Goal: Information Seeking & Learning: Learn about a topic

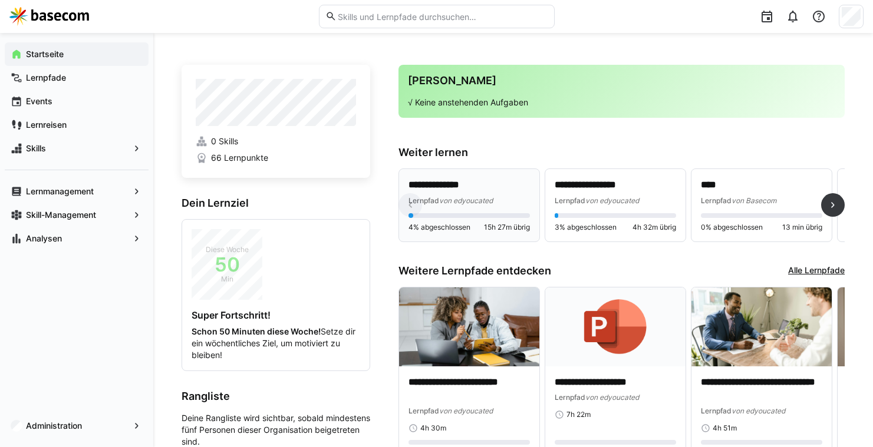
click at [458, 193] on div "**********" at bounding box center [468, 193] width 121 height 28
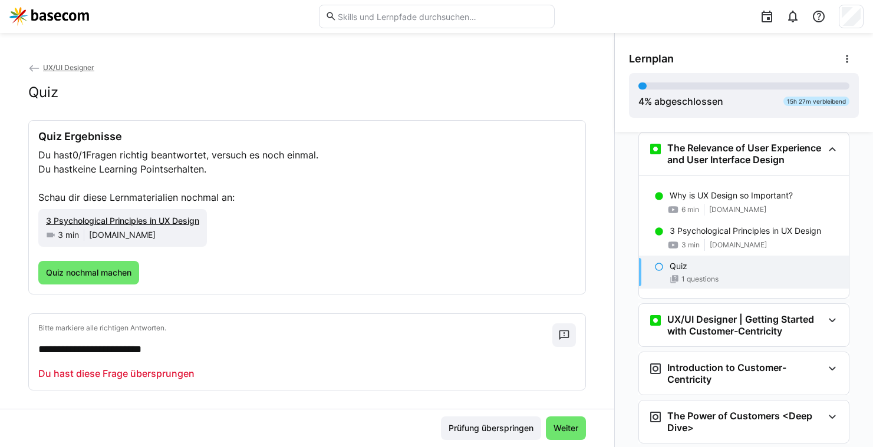
click at [66, 68] on span "UX/UI Designer" at bounding box center [68, 67] width 51 height 9
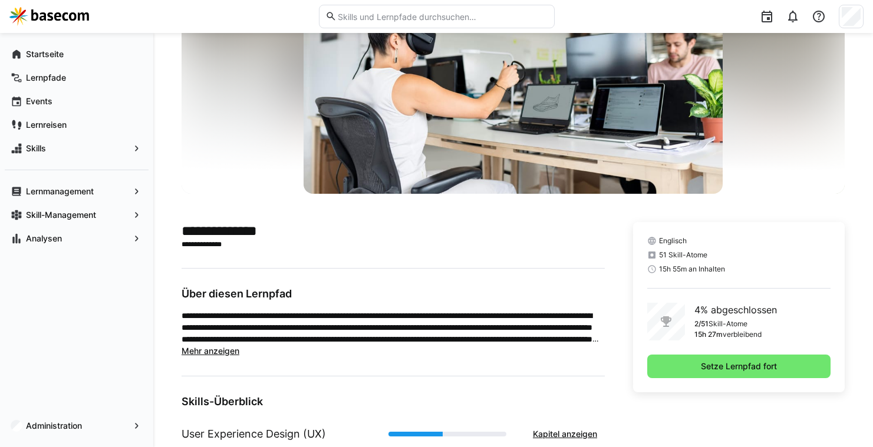
scroll to position [130, 0]
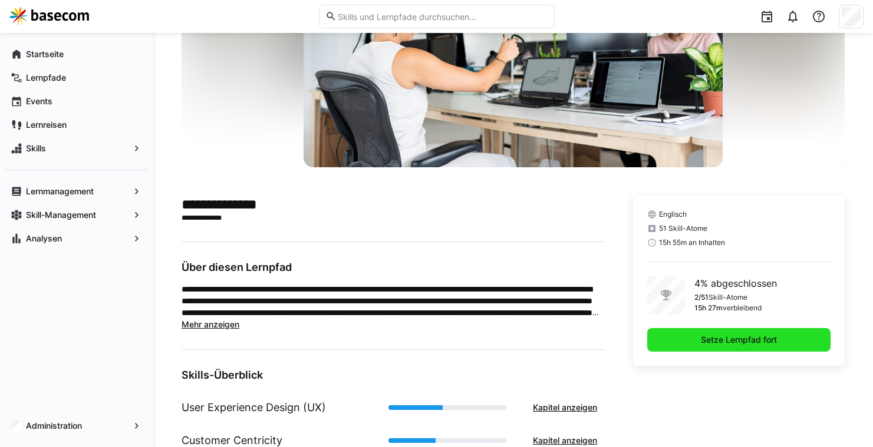
click at [699, 336] on span "Setze Lernpfad fort" at bounding box center [739, 340] width 80 height 12
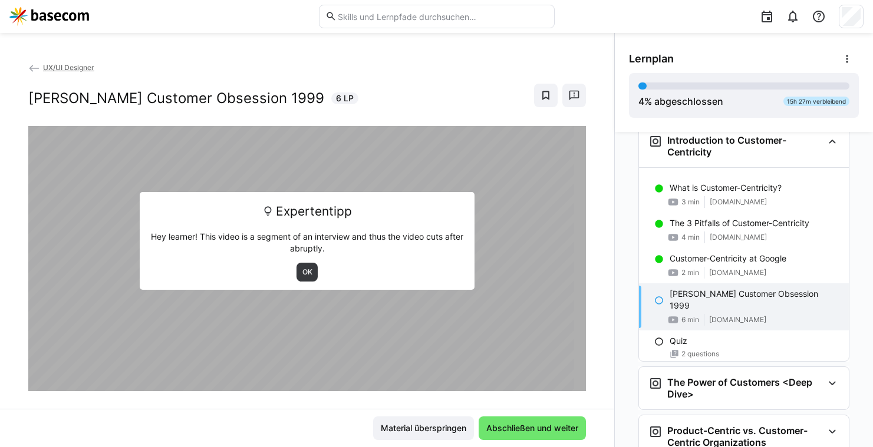
scroll to position [205, 0]
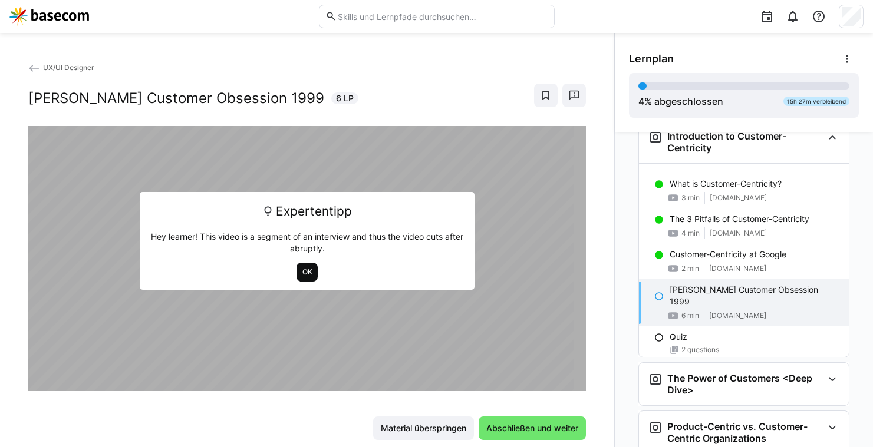
click at [305, 273] on span "OK" at bounding box center [307, 272] width 12 height 9
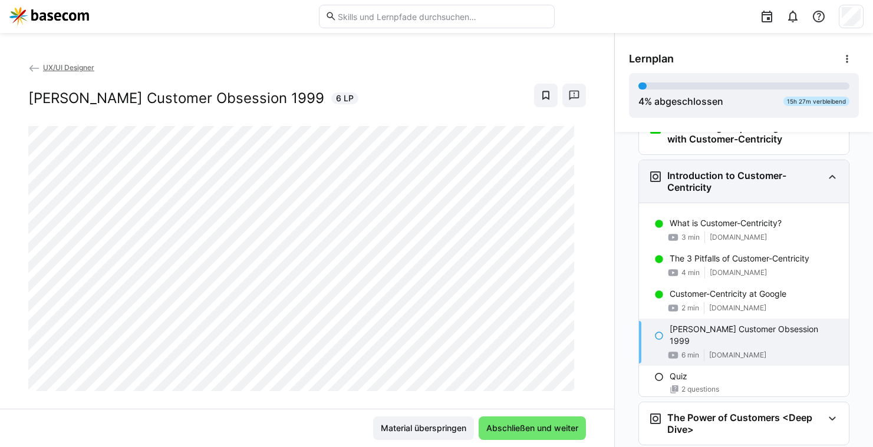
scroll to position [165, 0]
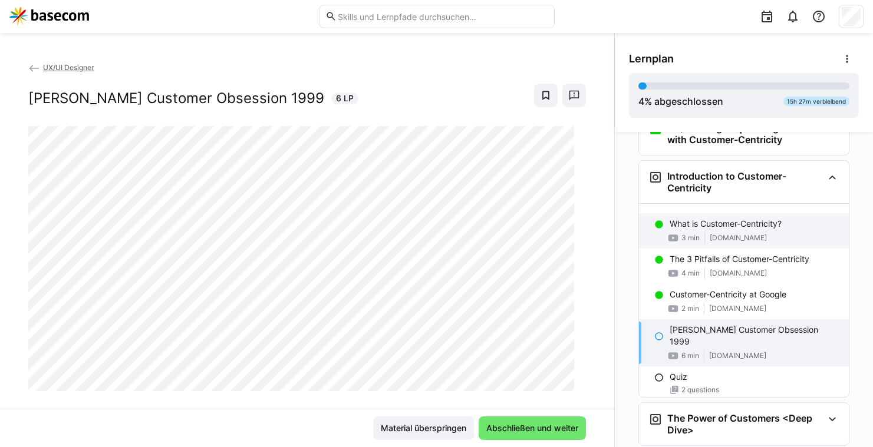
click at [687, 230] on p "What is Customer-Centricity?" at bounding box center [725, 224] width 112 height 12
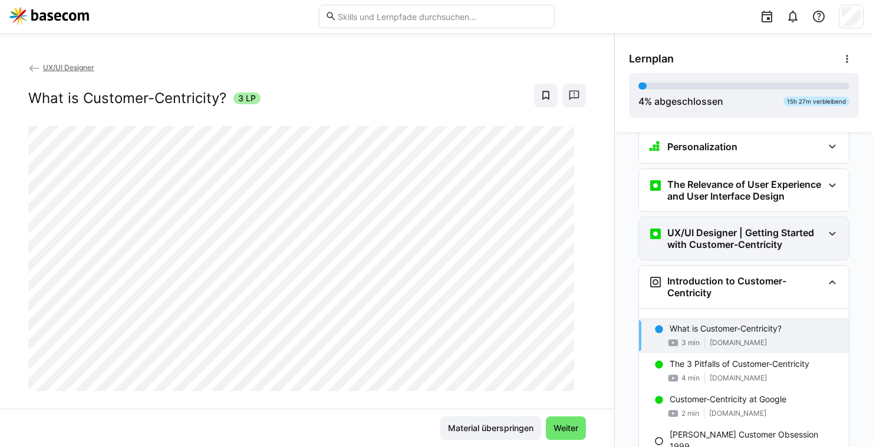
scroll to position [0, 0]
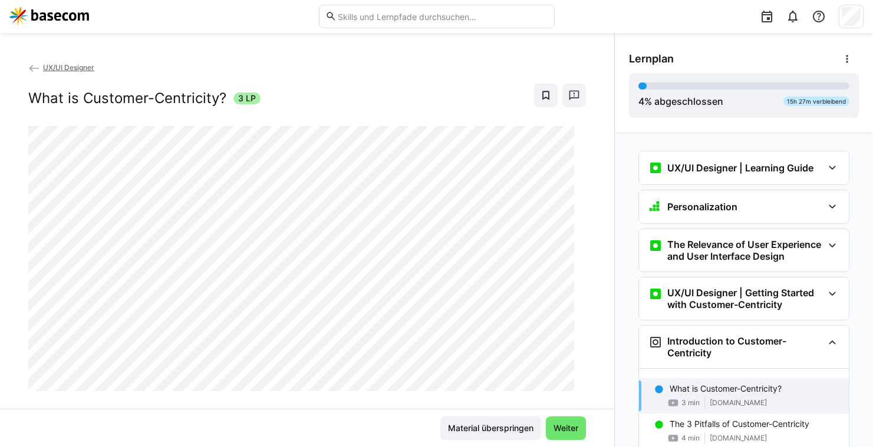
click at [692, 172] on h3 "UX/UI Designer | Learning Guide" at bounding box center [740, 168] width 146 height 12
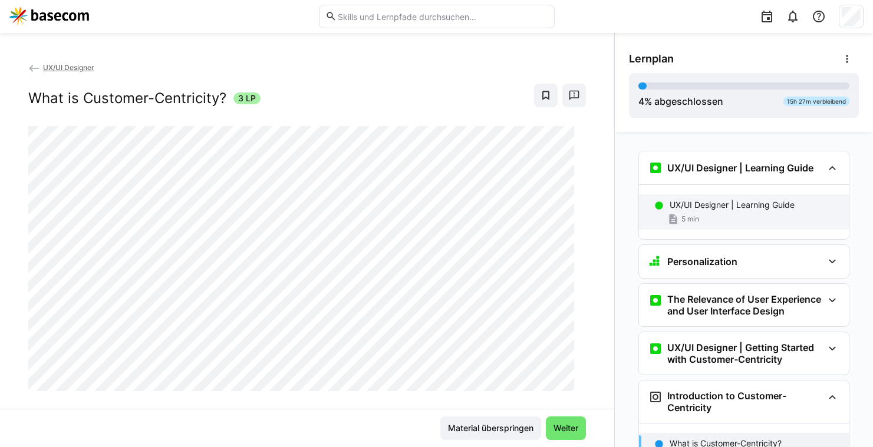
click at [696, 216] on div "5 min" at bounding box center [754, 219] width 170 height 12
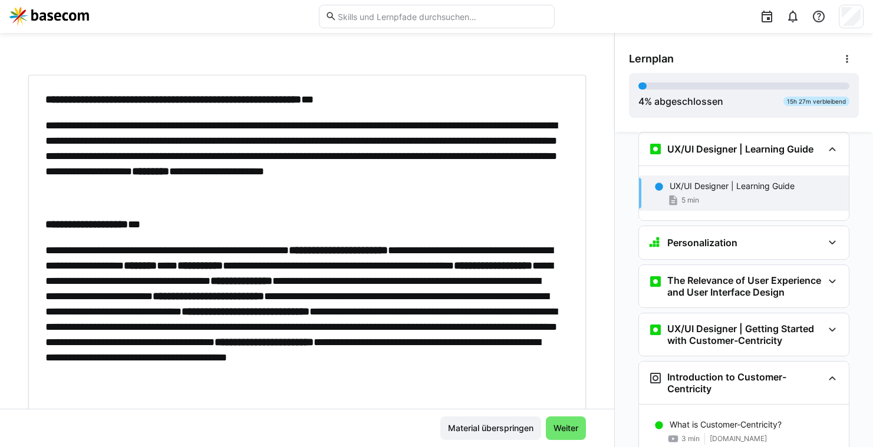
scroll to position [84, 0]
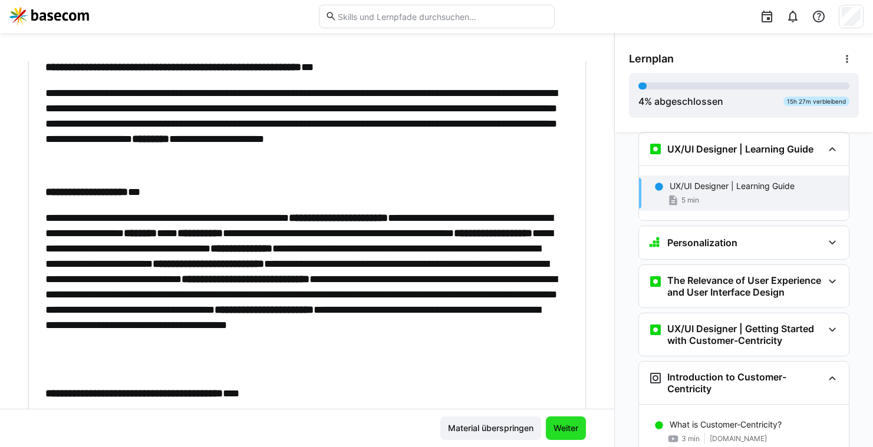
click at [559, 427] on span "Weiter" at bounding box center [566, 429] width 28 height 12
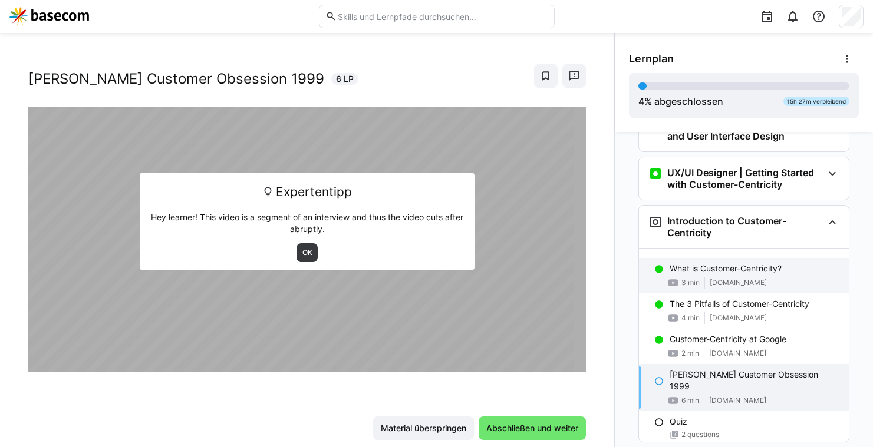
scroll to position [0, 0]
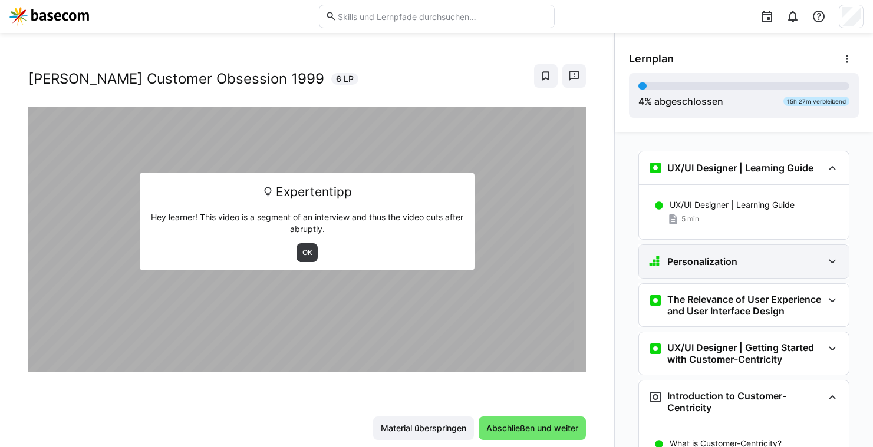
click at [693, 256] on h3 "Personalization" at bounding box center [702, 262] width 70 height 12
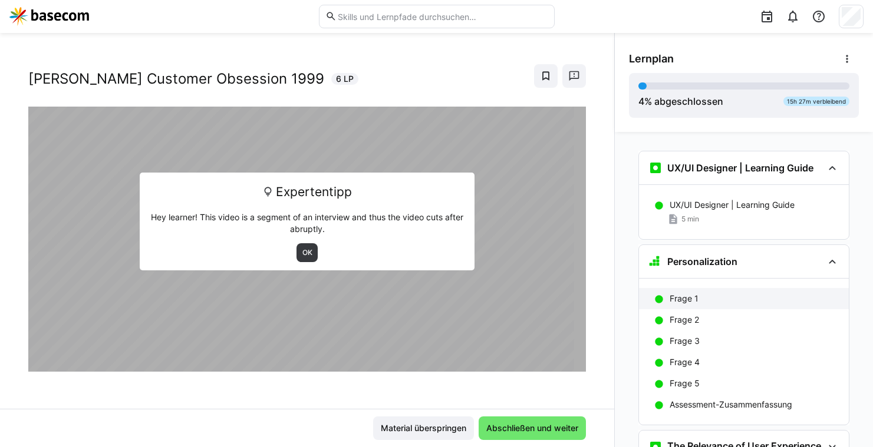
click at [689, 295] on p "Frage 1" at bounding box center [683, 299] width 29 height 12
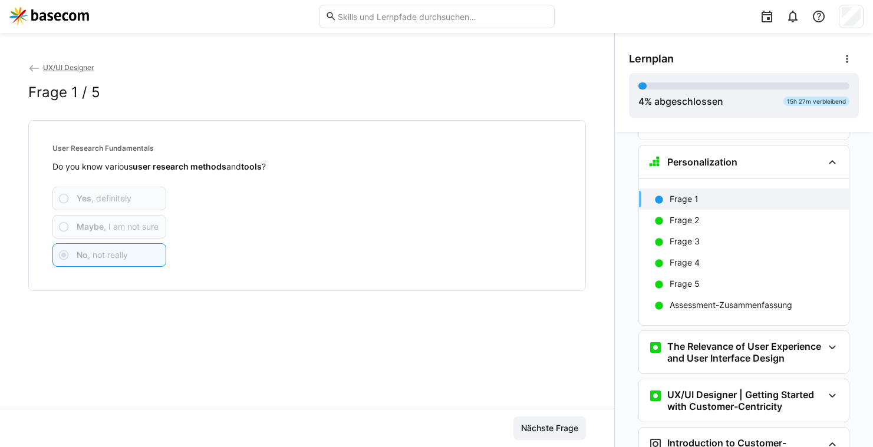
scroll to position [113, 0]
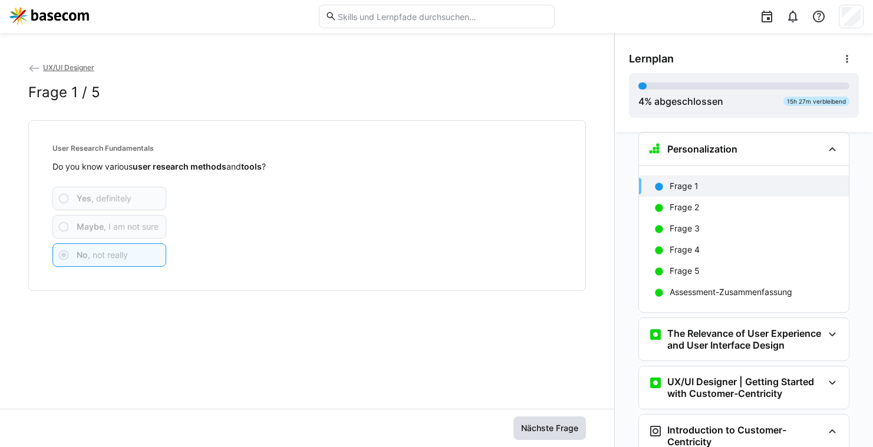
click at [530, 420] on span "Nächste Frage" at bounding box center [549, 429] width 72 height 24
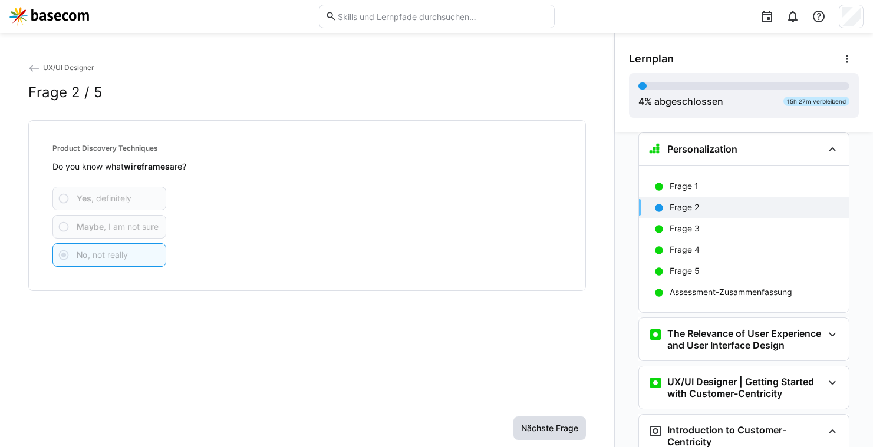
click at [530, 424] on span "Nächste Frage" at bounding box center [549, 429] width 61 height 12
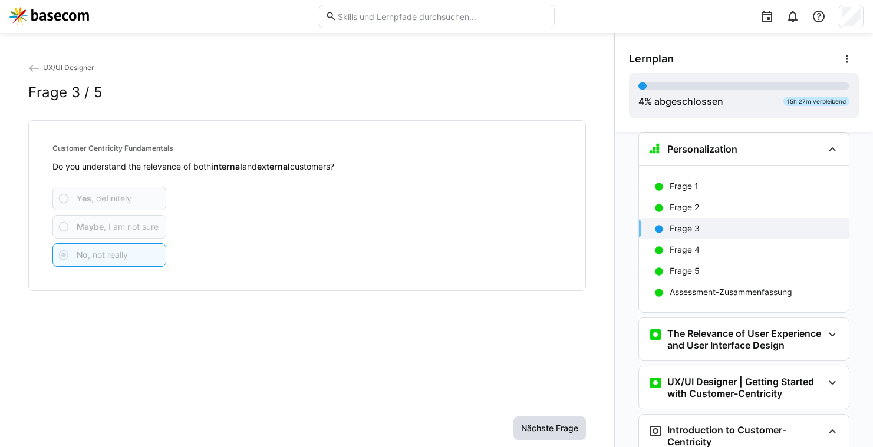
click at [546, 420] on span "Nächste Frage" at bounding box center [549, 429] width 72 height 24
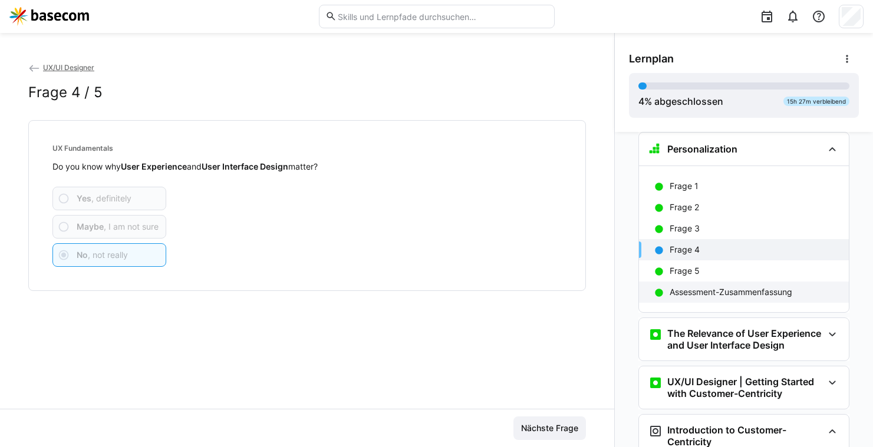
click at [672, 292] on p "Assessment-Zusammenfassung" at bounding box center [730, 292] width 123 height 12
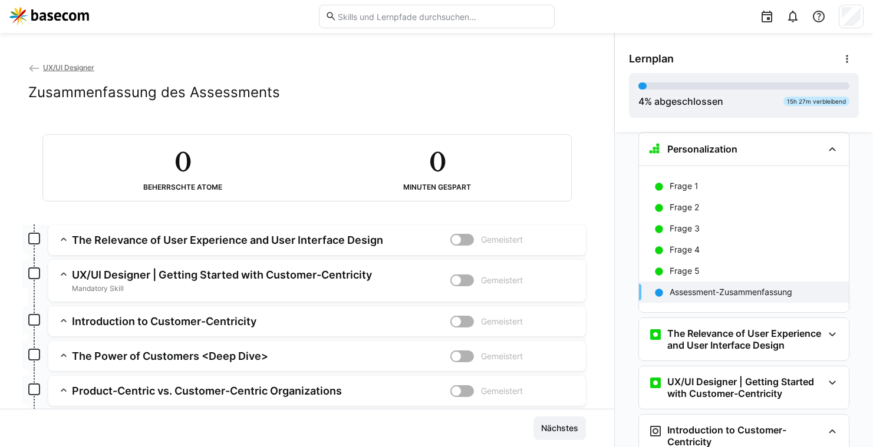
click at [458, 239] on div at bounding box center [462, 240] width 24 height 12
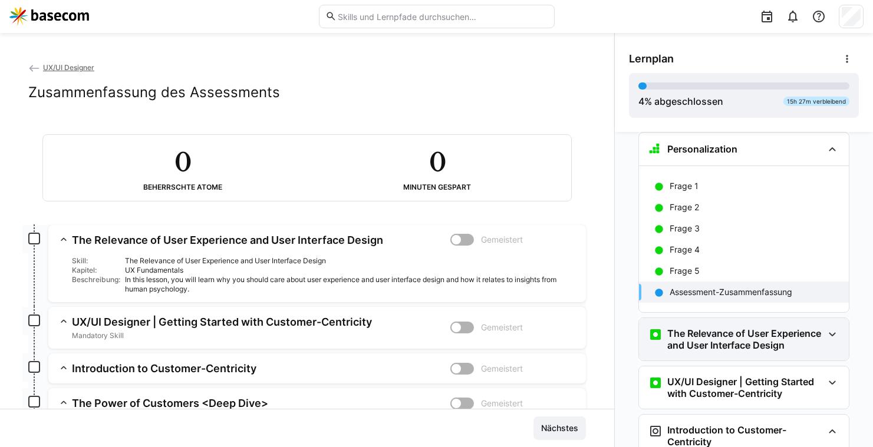
click at [681, 336] on h3 "The Relevance of User Experience and User Interface Design" at bounding box center [745, 340] width 156 height 24
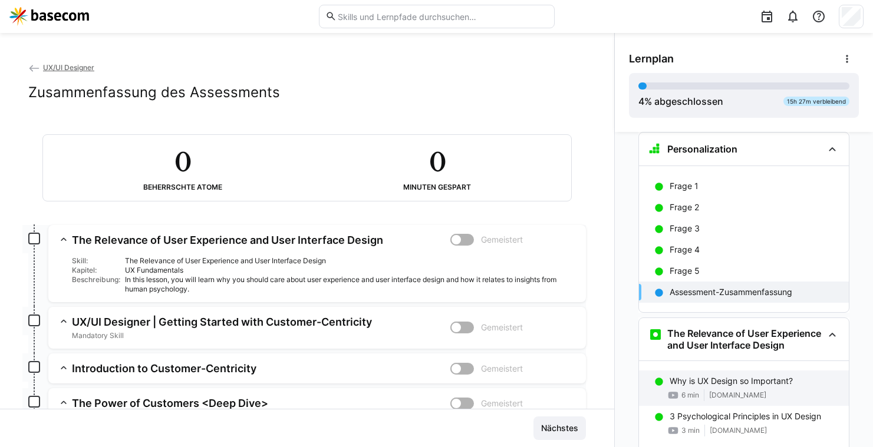
click at [704, 387] on p "Why is UX Design so Important?" at bounding box center [730, 381] width 123 height 12
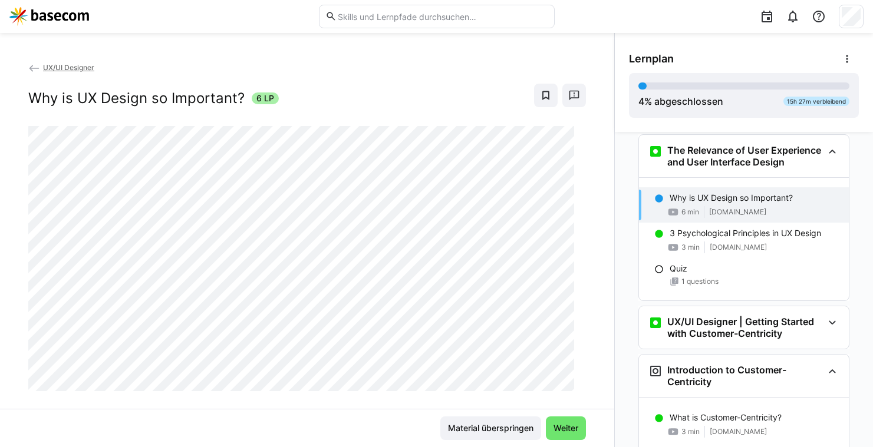
scroll to position [298, 0]
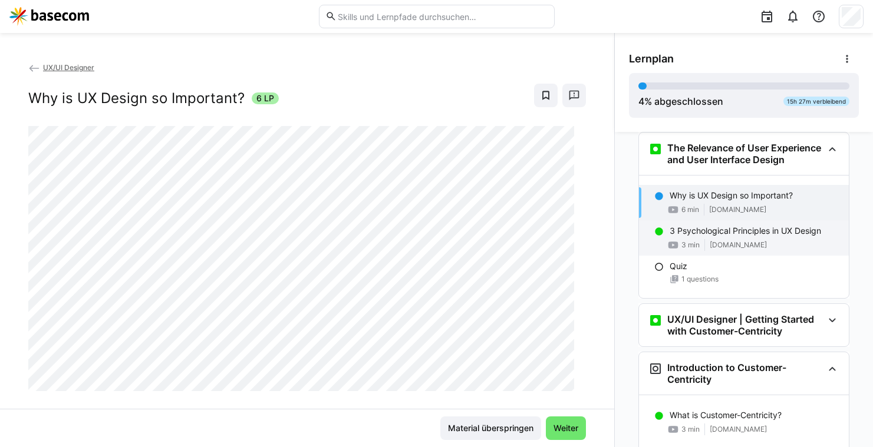
click at [694, 237] on p "3 Psychological Principles in UX Design" at bounding box center [744, 231] width 151 height 12
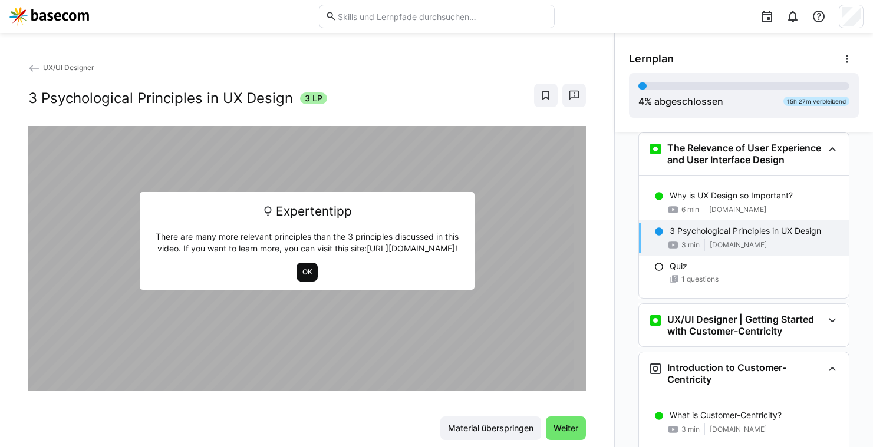
click at [296, 269] on span "OK" at bounding box center [307, 272] width 22 height 19
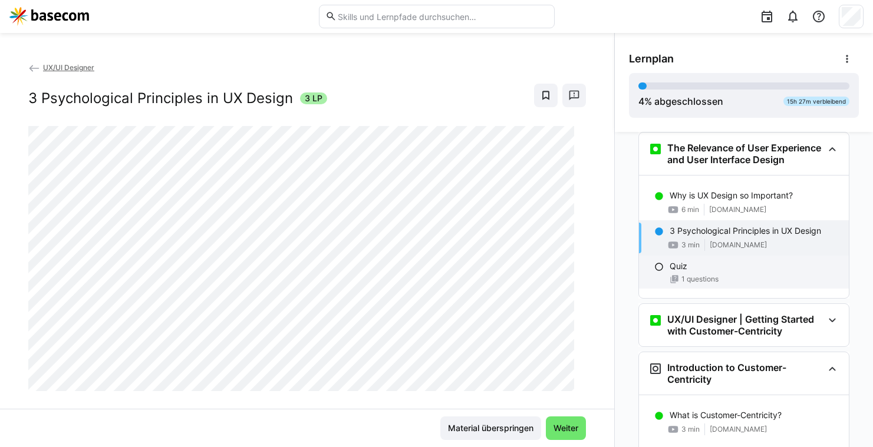
click at [700, 284] on span "1 questions" at bounding box center [699, 279] width 37 height 9
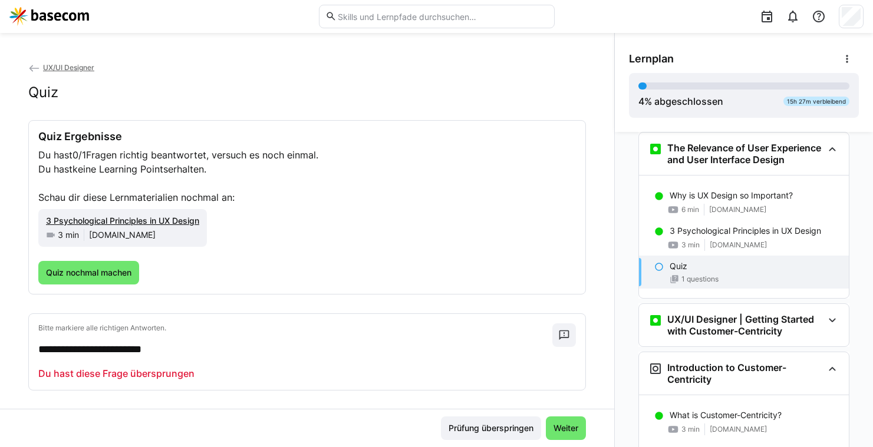
scroll to position [10, 0]
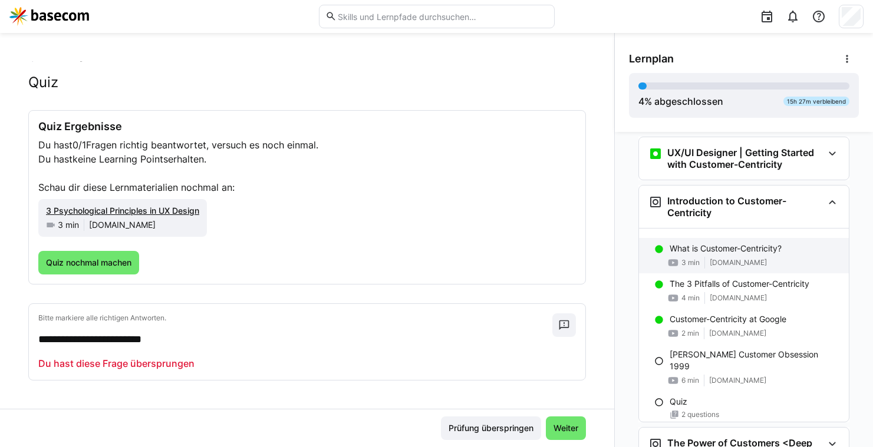
click at [681, 268] on span "3 min" at bounding box center [690, 262] width 18 height 9
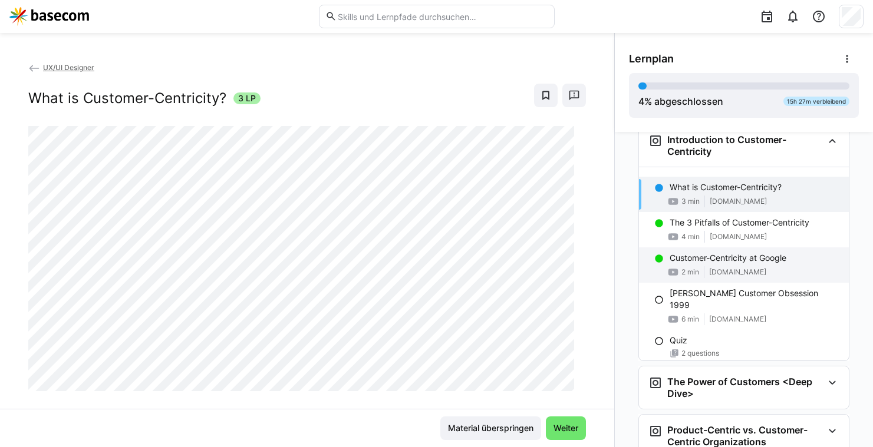
scroll to position [530, 0]
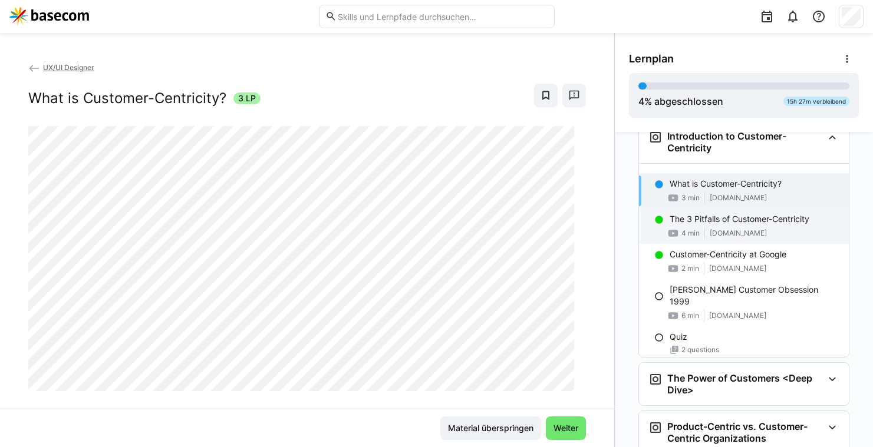
click at [700, 225] on p "The 3 Pitfalls of Customer-Centricity" at bounding box center [739, 219] width 140 height 12
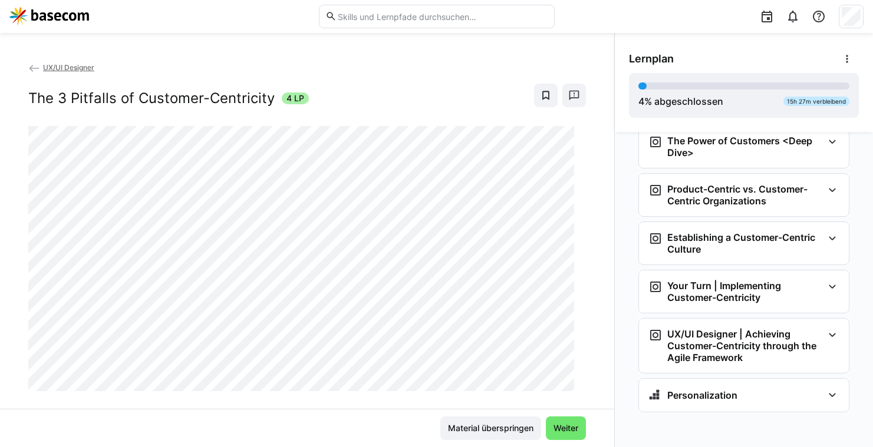
scroll to position [781, 0]
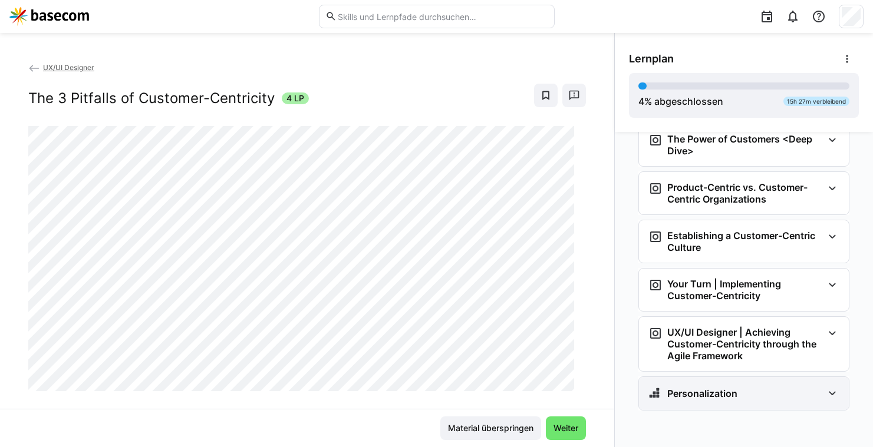
click at [720, 399] on h3 "Personalization" at bounding box center [702, 394] width 70 height 12
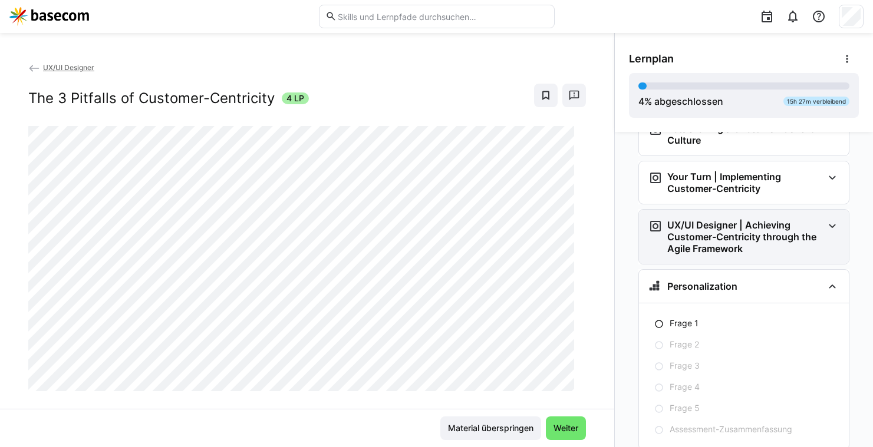
scroll to position [928, 0]
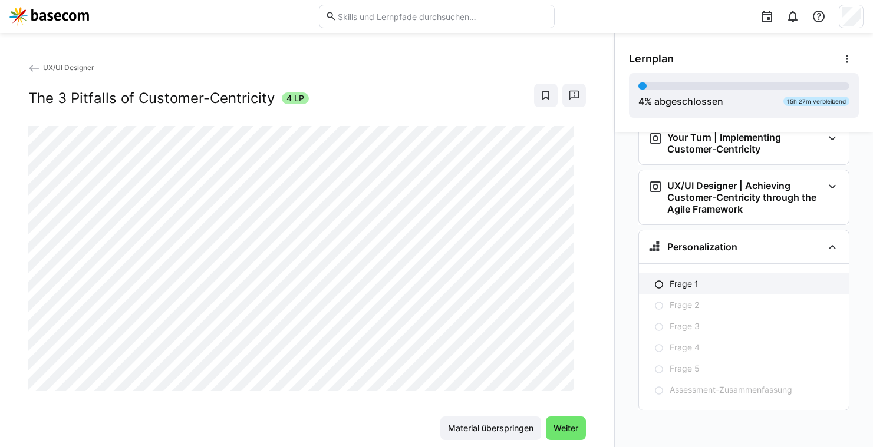
click at [685, 287] on p "Frage 1" at bounding box center [683, 284] width 29 height 12
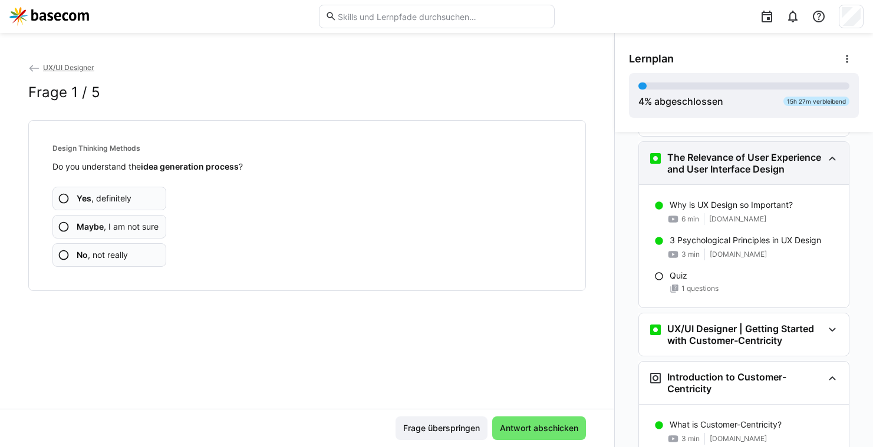
scroll to position [288, 0]
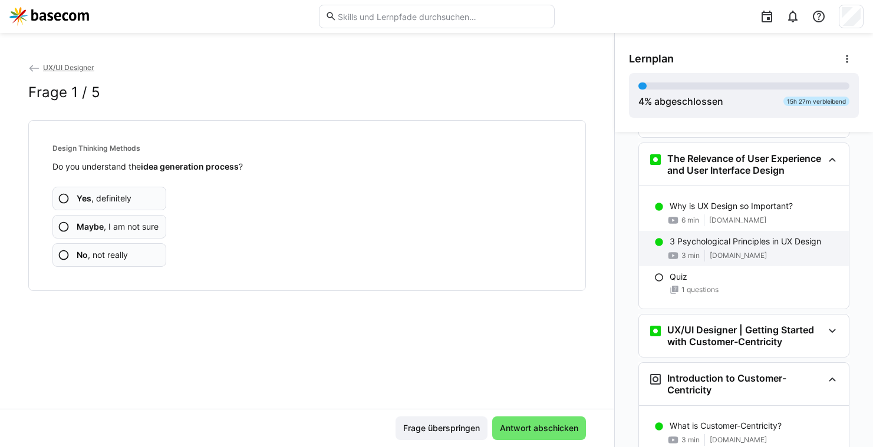
click at [714, 262] on div "3 min [DOMAIN_NAME]" at bounding box center [754, 256] width 170 height 12
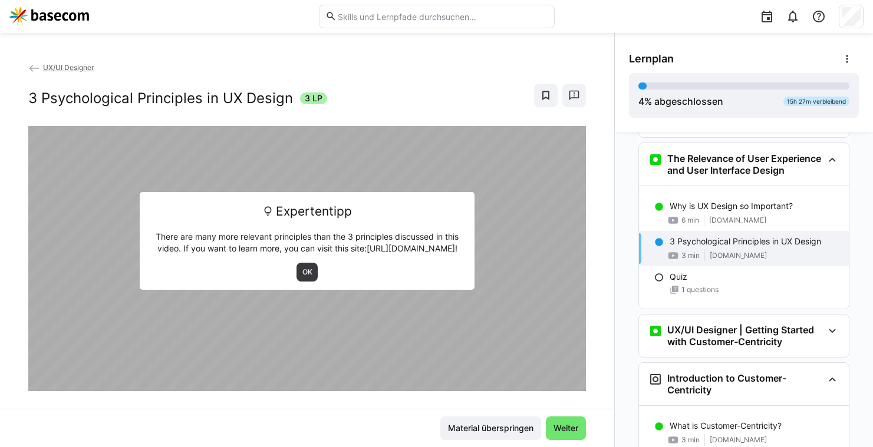
scroll to position [298, 0]
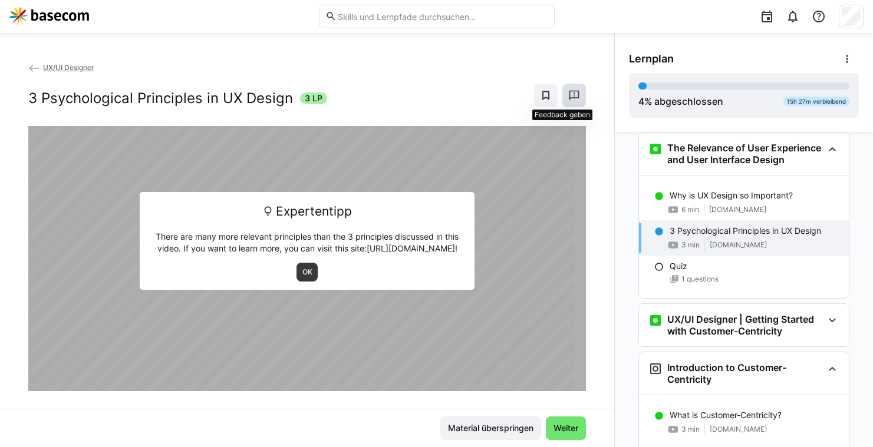
click at [568, 91] on eds-icon at bounding box center [574, 96] width 12 height 12
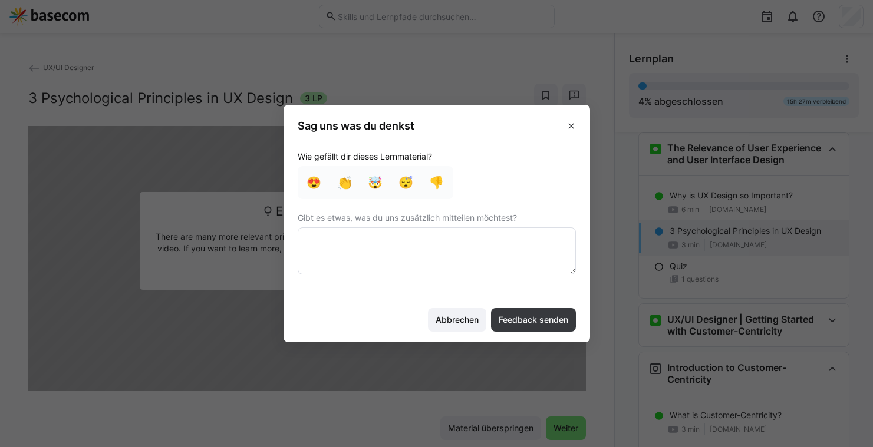
click at [422, 244] on textarea at bounding box center [437, 250] width 278 height 47
click at [562, 127] on span at bounding box center [571, 126] width 19 height 19
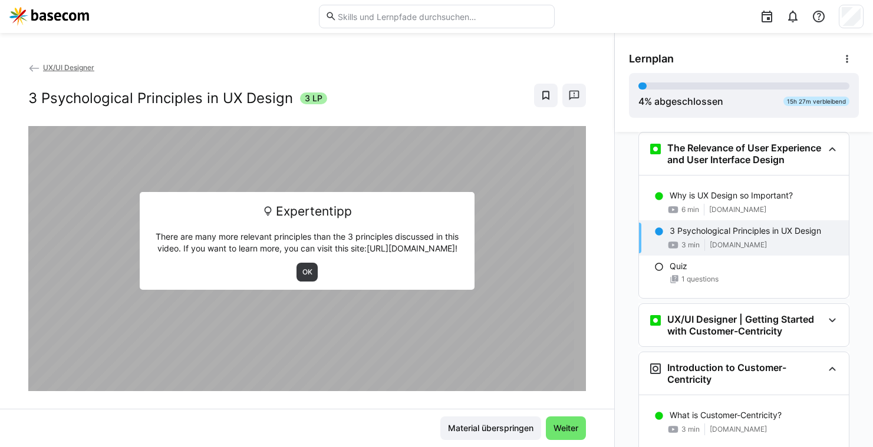
click at [582, 116] on div "UX/UI Designer 3 Psychological Principles in UX Design 3 LP Expertentipp There …" at bounding box center [307, 235] width 614 height 348
click at [301, 269] on span "OK" at bounding box center [307, 272] width 12 height 9
